Goal: Transaction & Acquisition: Purchase product/service

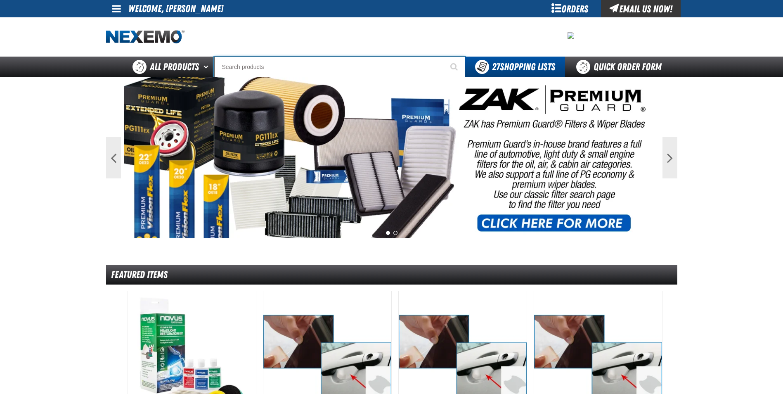
drag, startPoint x: 255, startPoint y: 66, endPoint x: 260, endPoint y: 61, distance: 7.3
click at [255, 66] on input "Search" at bounding box center [339, 67] width 251 height 21
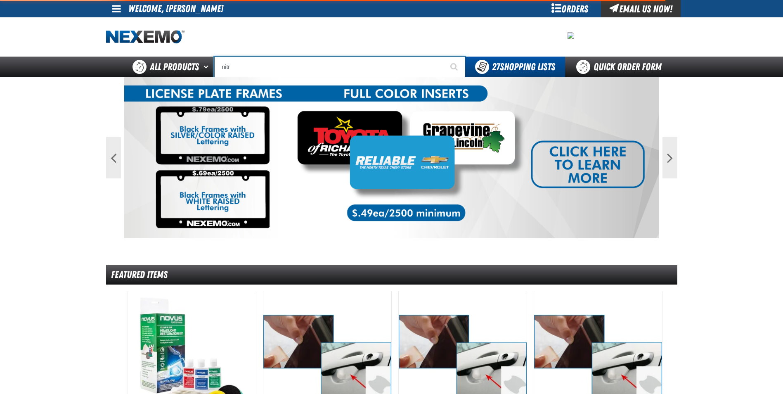
type input "nitro"
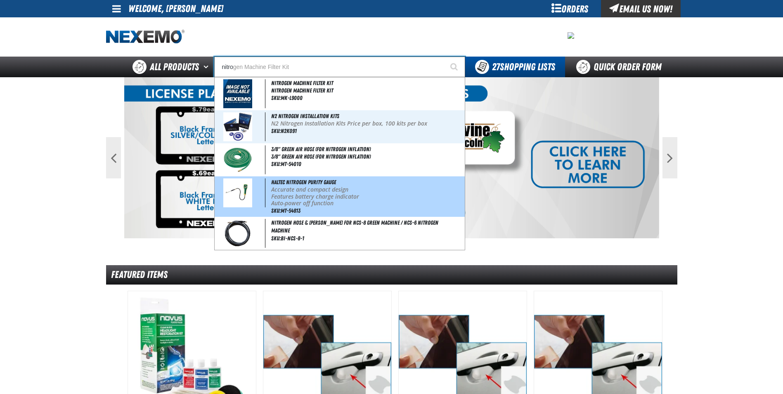
type input "nitrogen Machine Filter Kit"
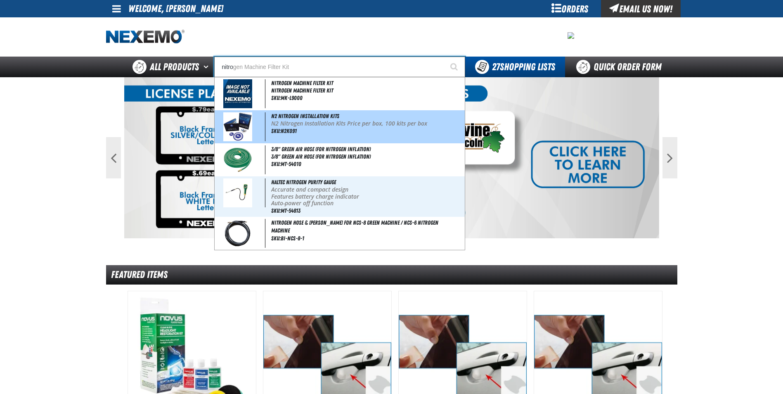
click at [279, 130] on span "SKU:N2K091" at bounding box center [284, 131] width 26 height 7
type input "N2 Nitrogen Installation Kits"
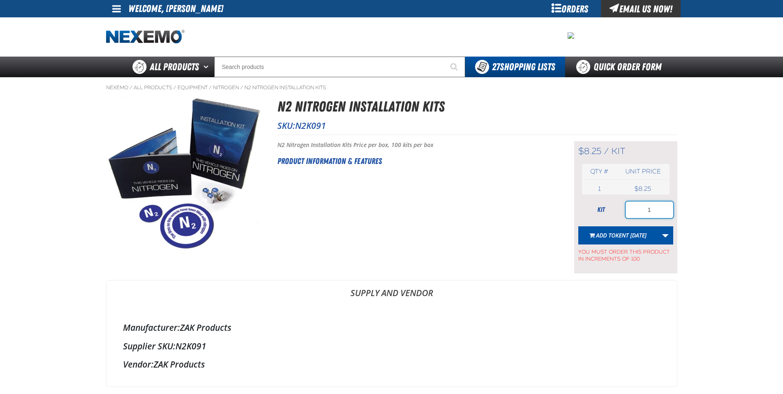
click at [651, 211] on input "1" at bounding box center [649, 209] width 47 height 17
type input "300"
click at [604, 235] on span "Add to Kent 9.9.2021" at bounding box center [621, 235] width 50 height 8
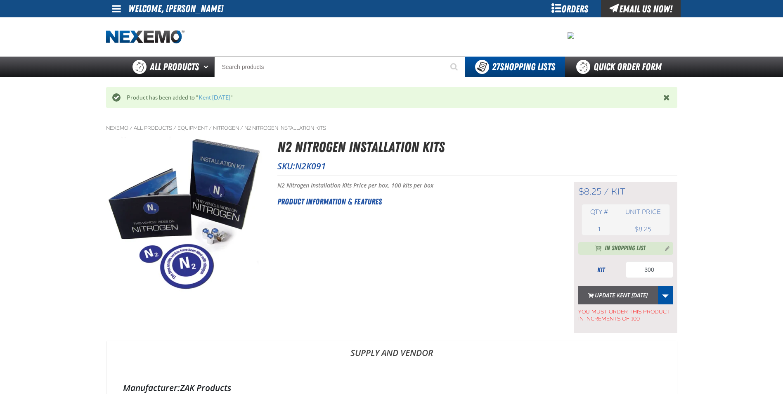
click at [613, 297] on button "Update Kent 9.9.2021" at bounding box center [618, 295] width 80 height 18
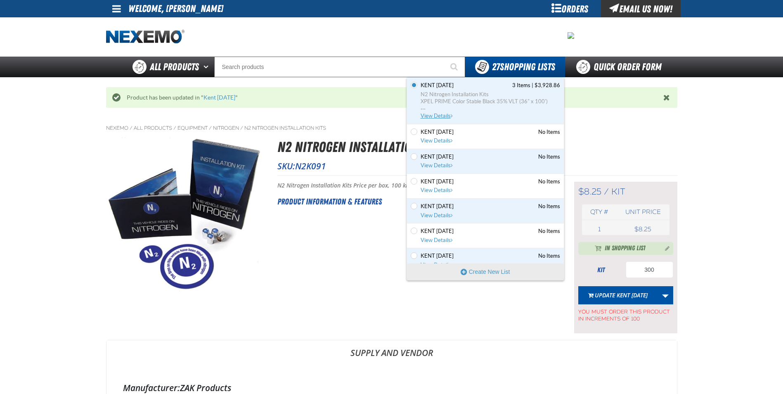
click at [470, 92] on span "N2 Nitrogen Installation Kits" at bounding box center [491, 94] width 140 height 7
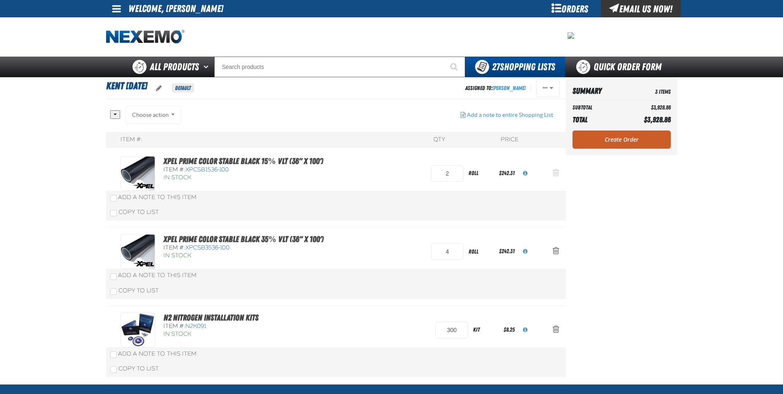
click at [557, 171] on span "Action Remove XPEL PRIME Color Stable Black 15% VLT (36&quot; x 100&#039;) from…" at bounding box center [556, 172] width 7 height 8
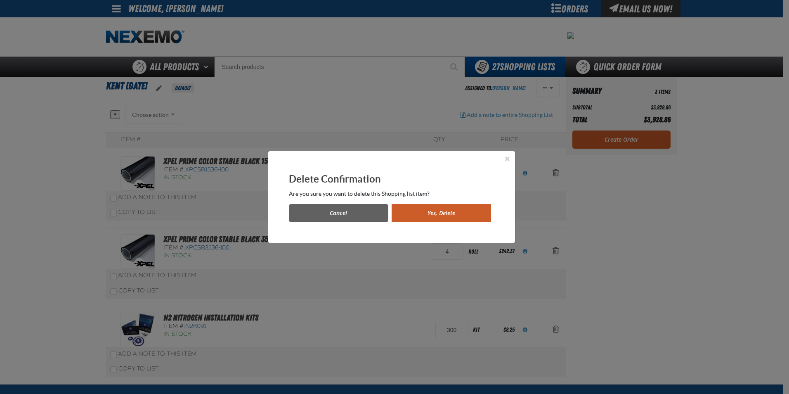
click at [431, 205] on button "Yes, Delete" at bounding box center [441, 213] width 99 height 18
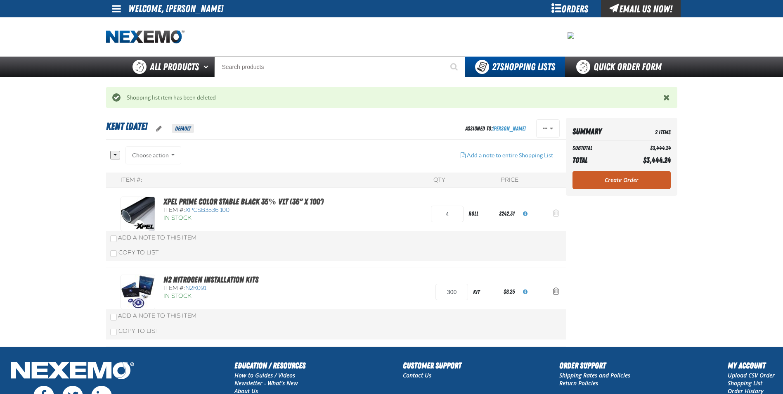
click at [557, 212] on span "Action Remove XPEL PRIME Color Stable Black 35% VLT (36&quot; x 100&#039;) from…" at bounding box center [556, 213] width 7 height 8
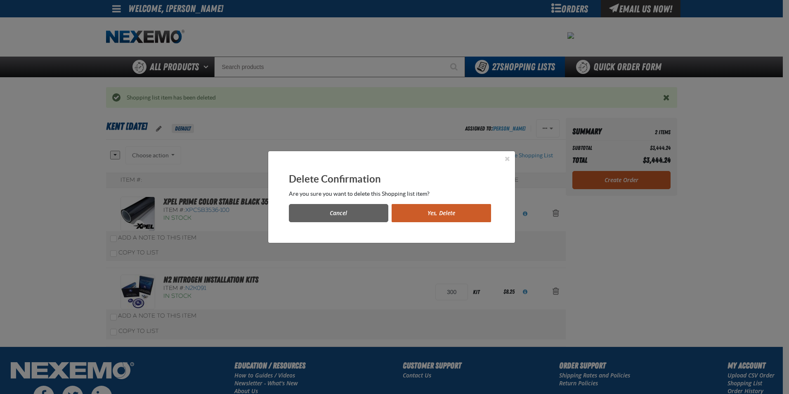
click at [432, 210] on button "Yes, Delete" at bounding box center [441, 213] width 99 height 18
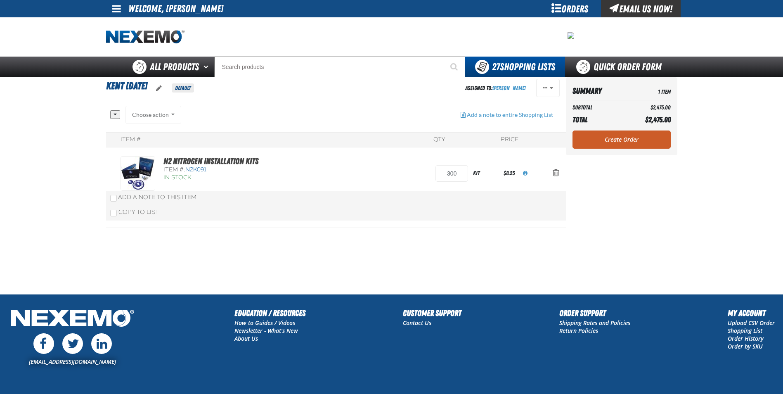
drag, startPoint x: 269, startPoint y: 230, endPoint x: 434, endPoint y: 197, distance: 168.8
click at [277, 224] on section "Kent 9.9.2021 Default Assigned To: Robert Boggs Reassign Duplicate Delete" at bounding box center [336, 185] width 460 height 217
click at [600, 137] on link "Create Order" at bounding box center [622, 139] width 98 height 18
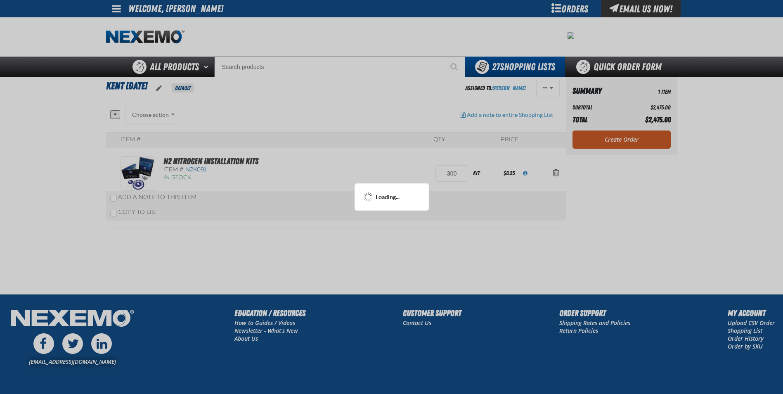
click at [616, 140] on div at bounding box center [391, 197] width 783 height 394
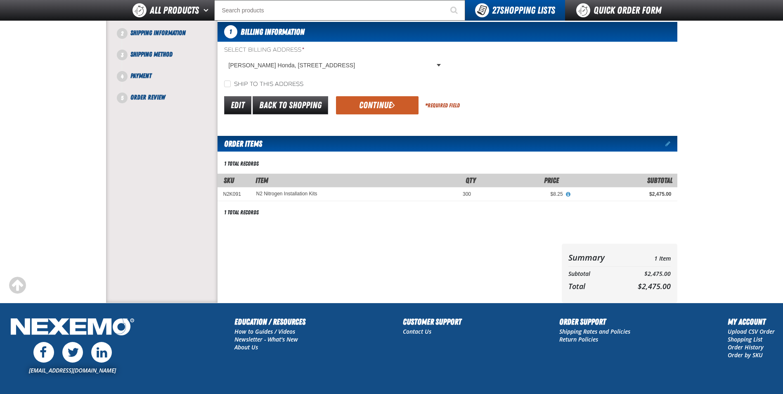
scroll to position [130, 0]
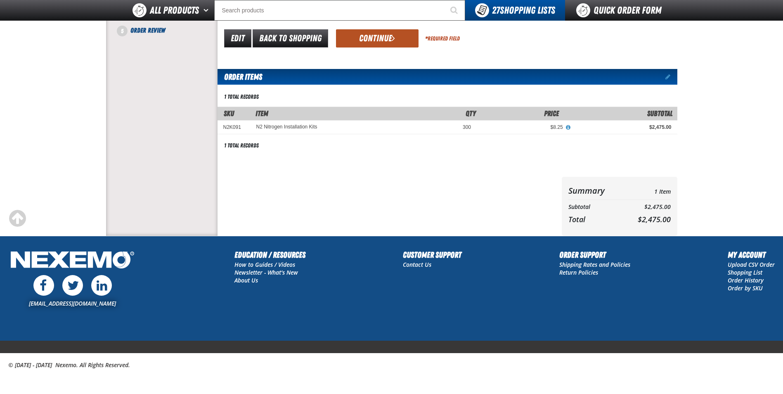
click at [365, 43] on button "Continue" at bounding box center [377, 38] width 83 height 18
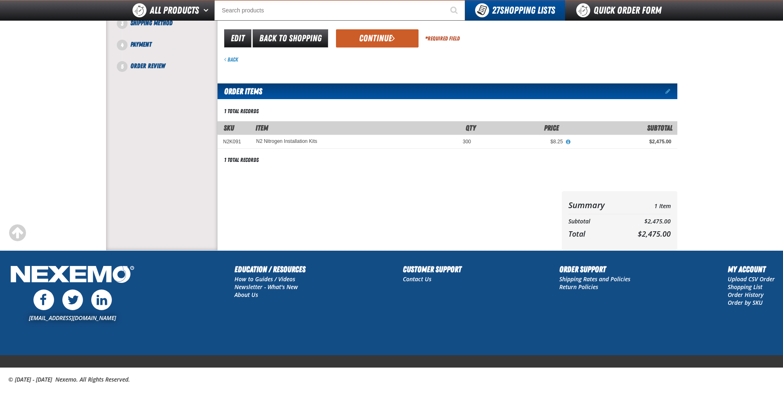
click at [365, 43] on button "Continue" at bounding box center [377, 38] width 83 height 18
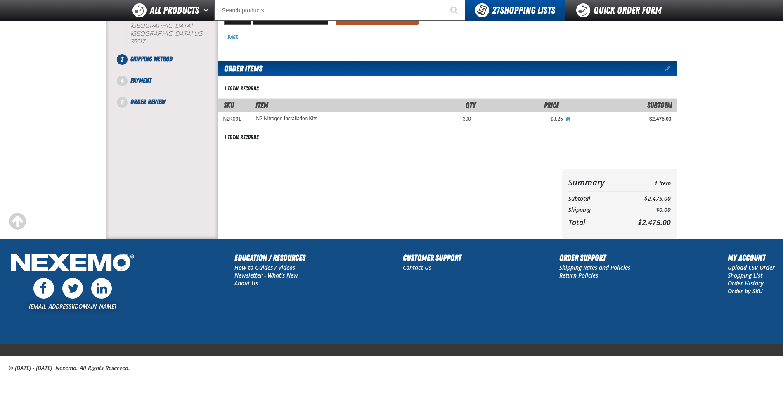
click at [361, 22] on button "Continue" at bounding box center [377, 16] width 83 height 18
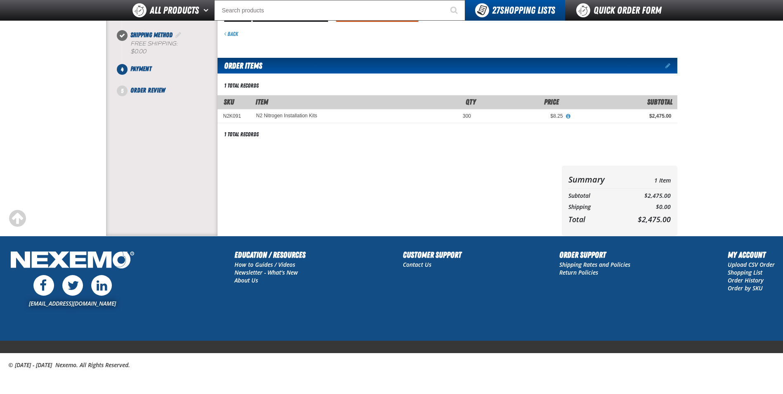
scroll to position [0, 0]
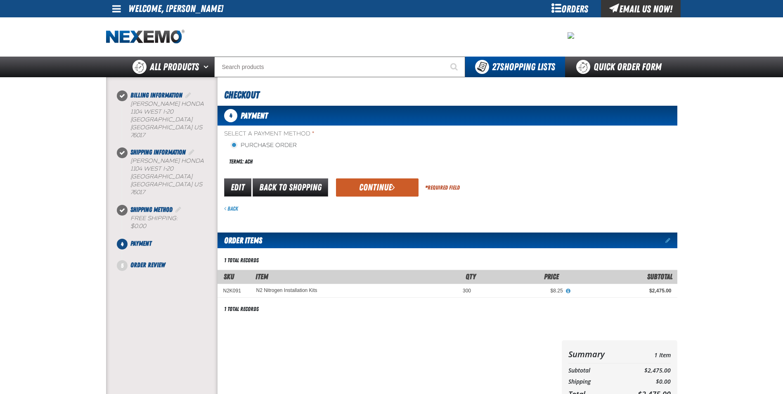
click at [363, 186] on button "Continue" at bounding box center [377, 187] width 83 height 18
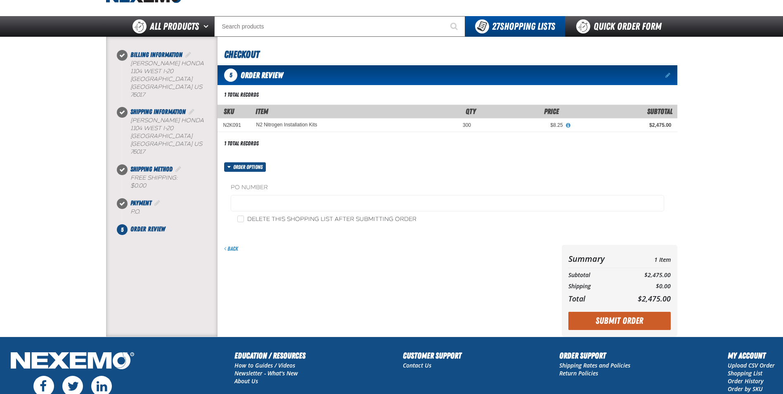
scroll to position [41, 0]
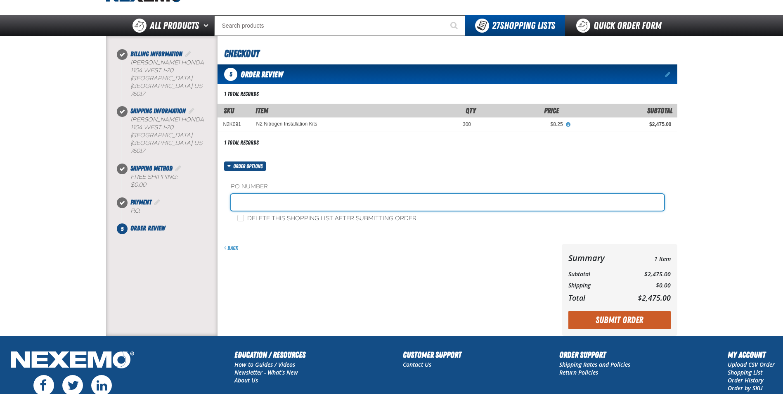
click at [235, 195] on input "text" at bounding box center [447, 202] width 433 height 17
paste input "181626"
type input "181626RB"
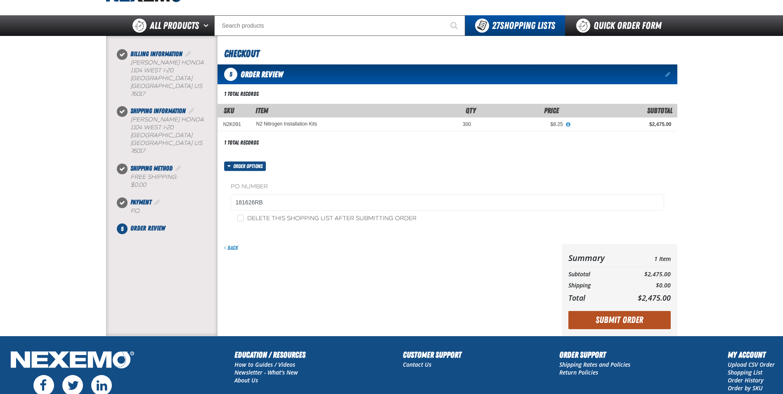
click at [632, 318] on button "Submit Order" at bounding box center [619, 320] width 102 height 18
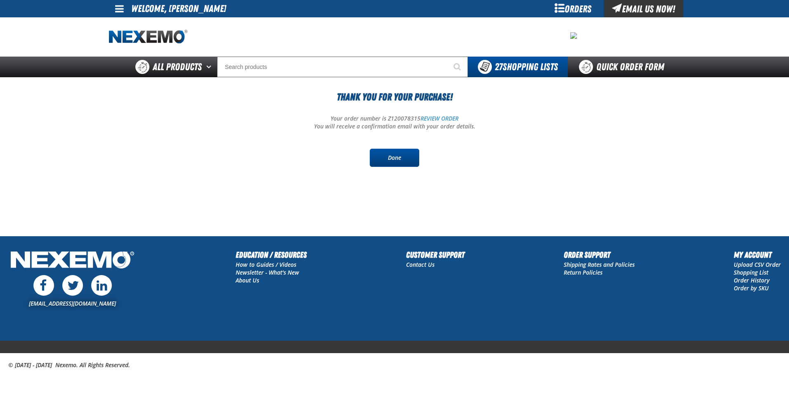
drag, startPoint x: 380, startPoint y: 150, endPoint x: 390, endPoint y: 153, distance: 10.3
click at [380, 150] on link "Done" at bounding box center [395, 158] width 50 height 18
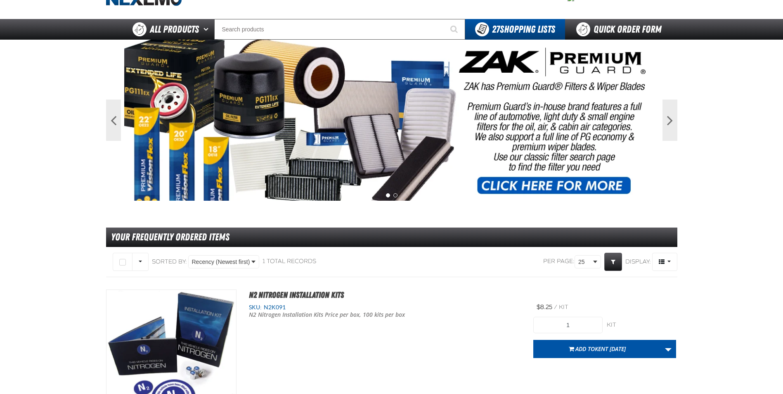
scroll to position [124, 0]
